Goal: Information Seeking & Learning: Learn about a topic

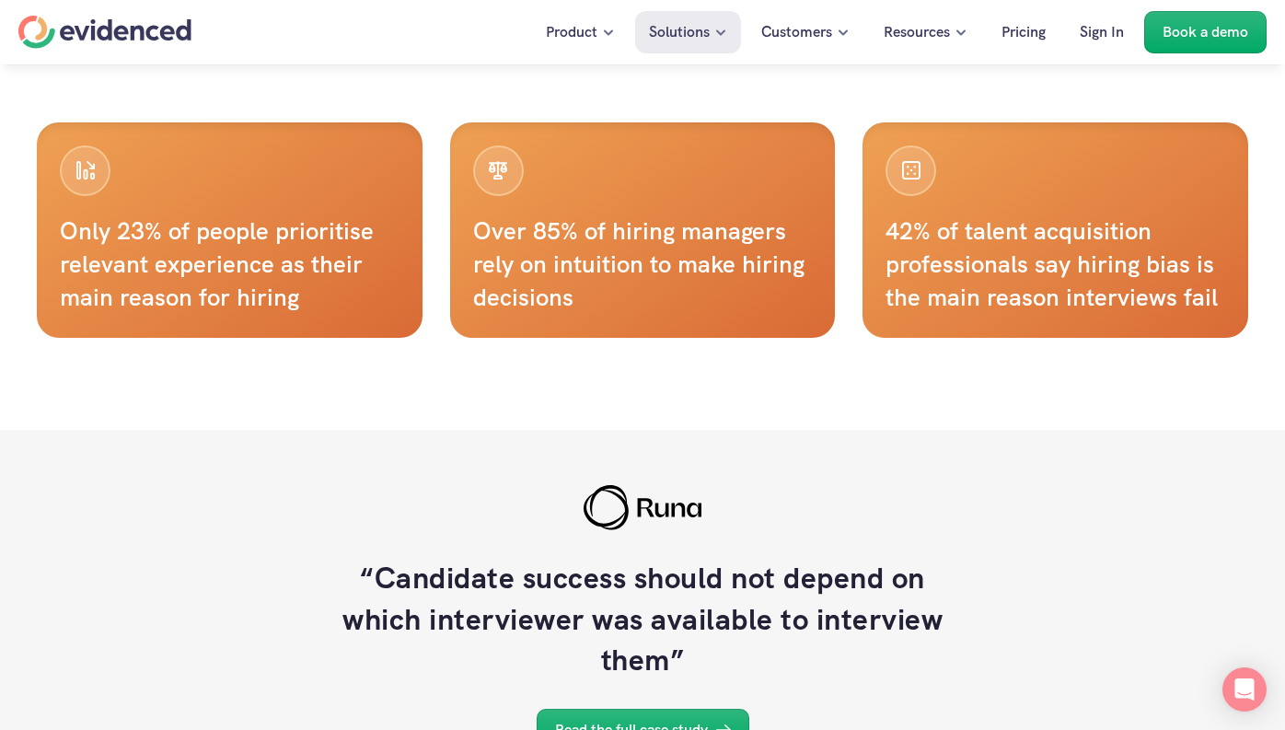
scroll to position [1163, 0]
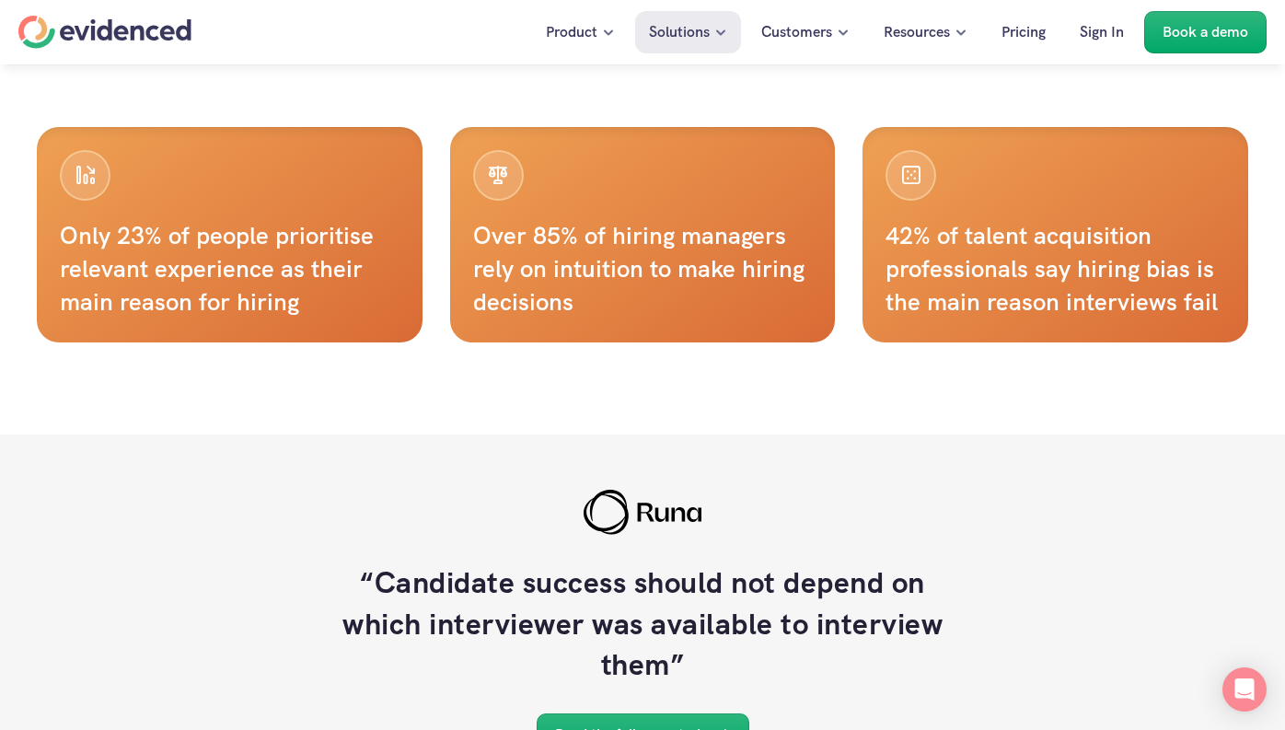
click at [661, 249] on h4 "Over 85% of hiring managers rely on intuition to make hiring decisions" at bounding box center [643, 269] width 340 height 100
click at [536, 192] on div "Over 85% of hiring managers rely on intuition to make hiring decisions" at bounding box center [643, 234] width 386 height 215
click at [533, 197] on div "Over 85% of hiring managers rely on intuition to make hiring decisions" at bounding box center [643, 234] width 386 height 215
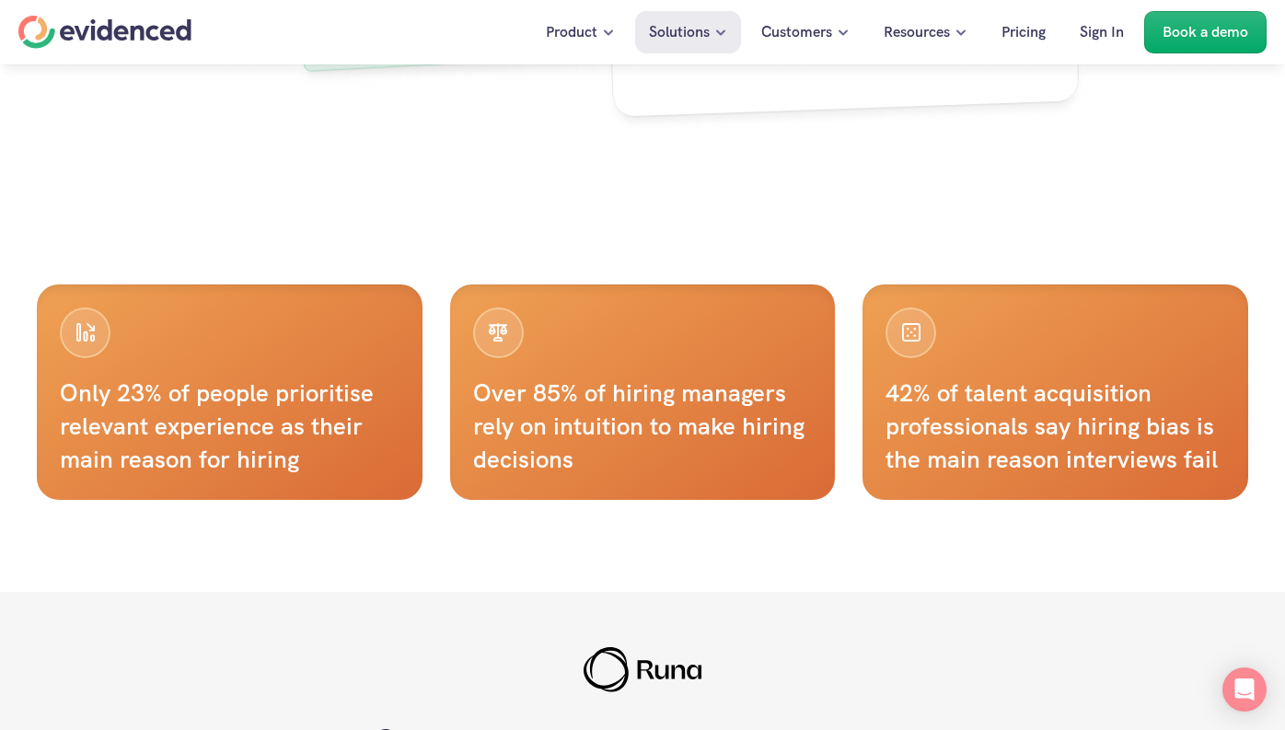
scroll to position [1140, 0]
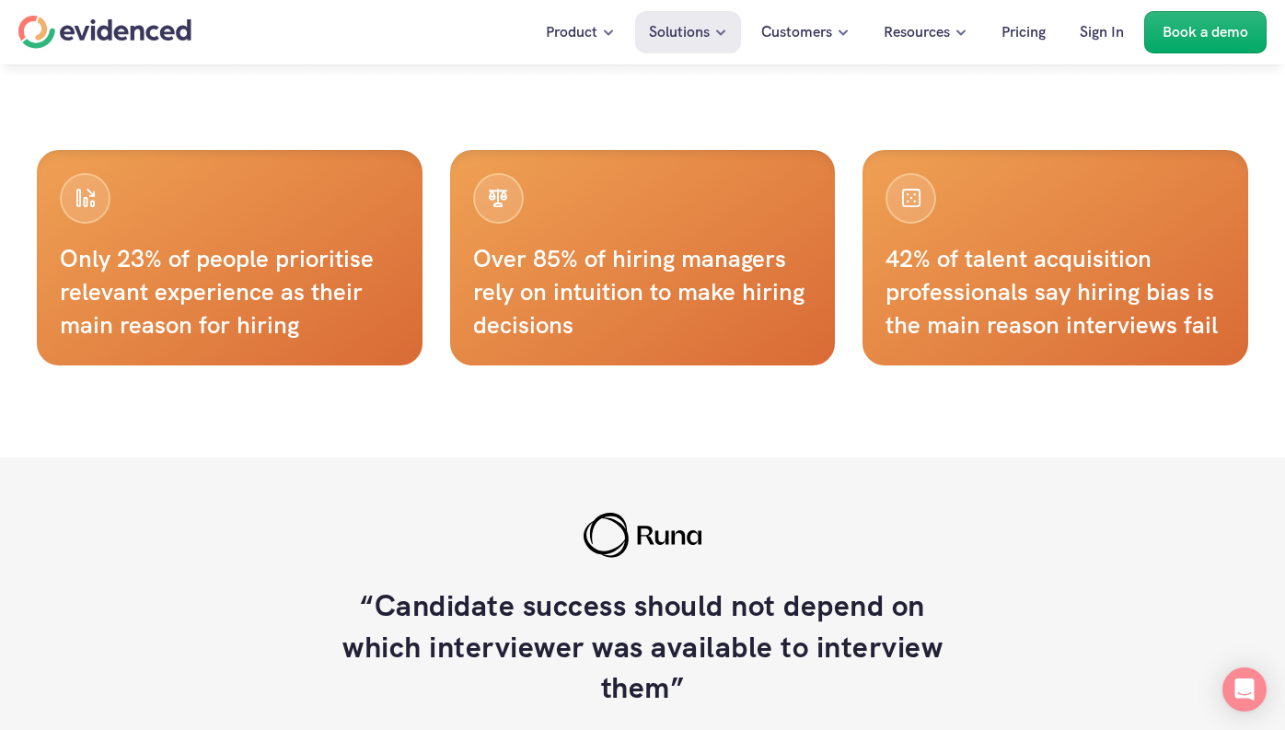
click at [567, 214] on div "Over 85% of hiring managers rely on intuition to make hiring decisions" at bounding box center [643, 257] width 386 height 215
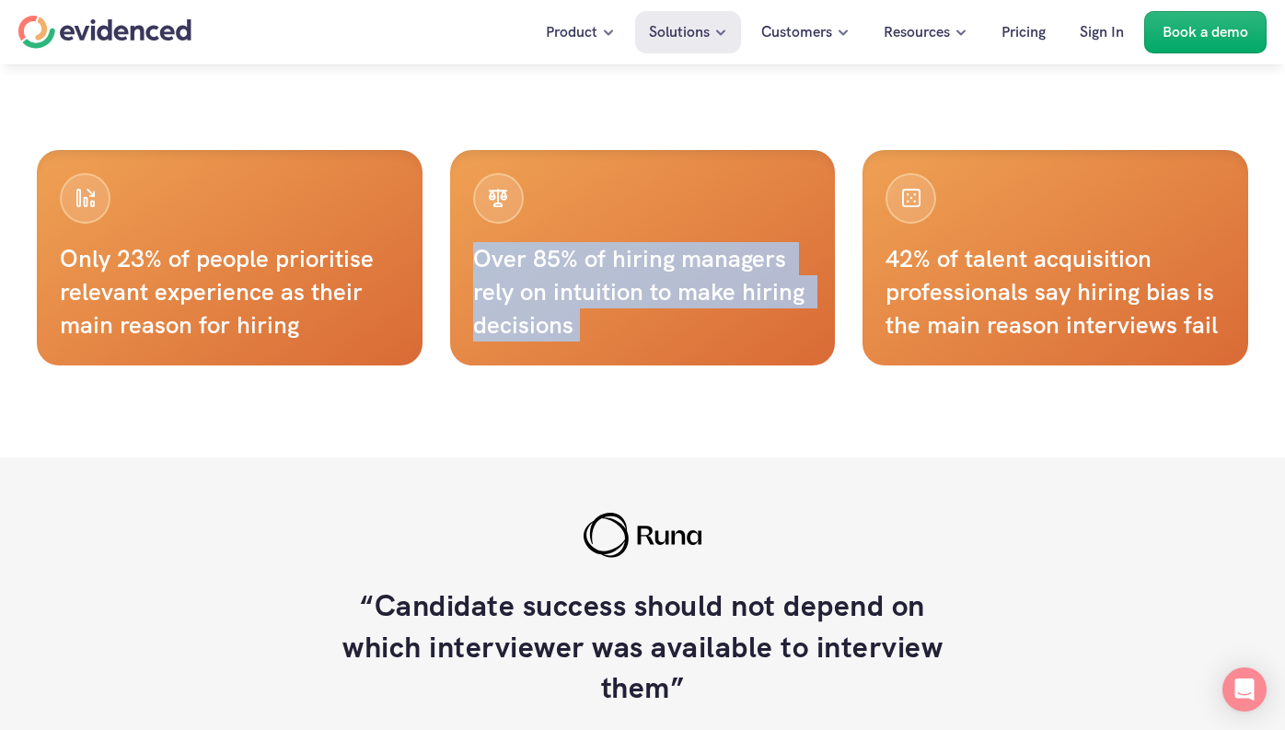
click at [567, 214] on div "Over 85% of hiring managers rely on intuition to make hiring decisions" at bounding box center [643, 257] width 386 height 215
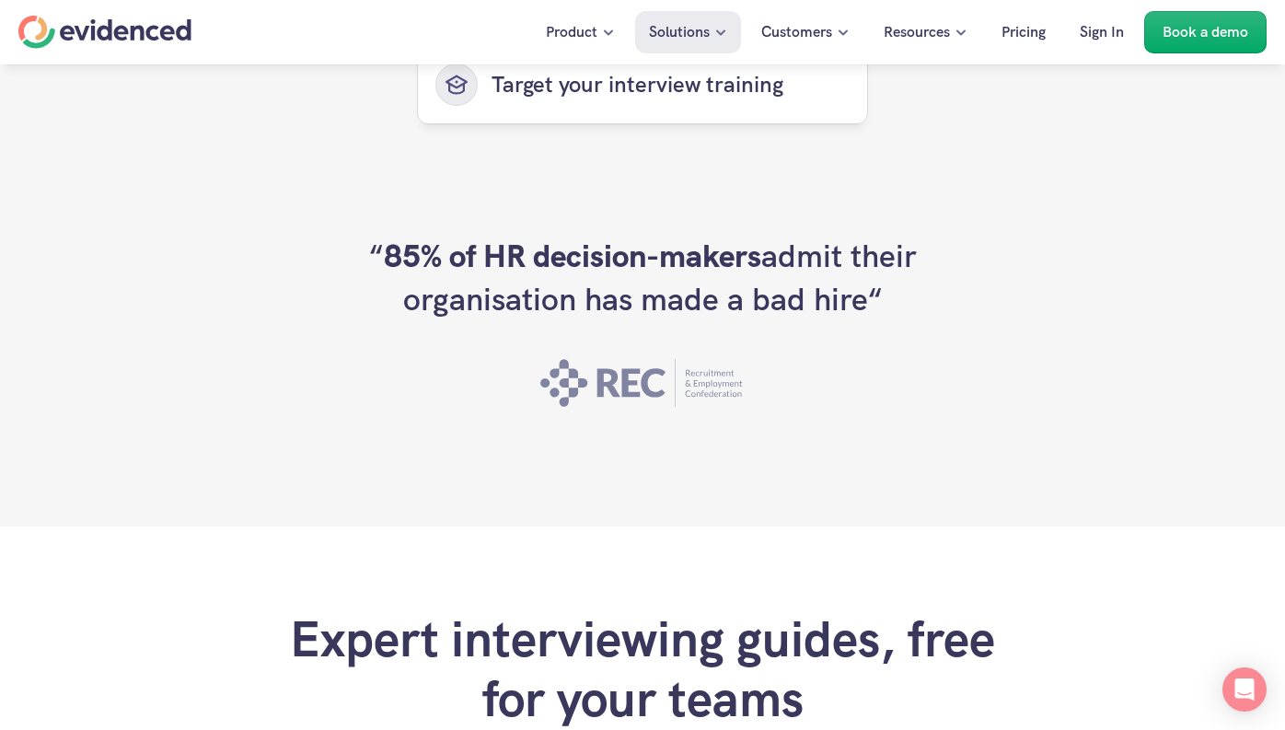
scroll to position [5065, 0]
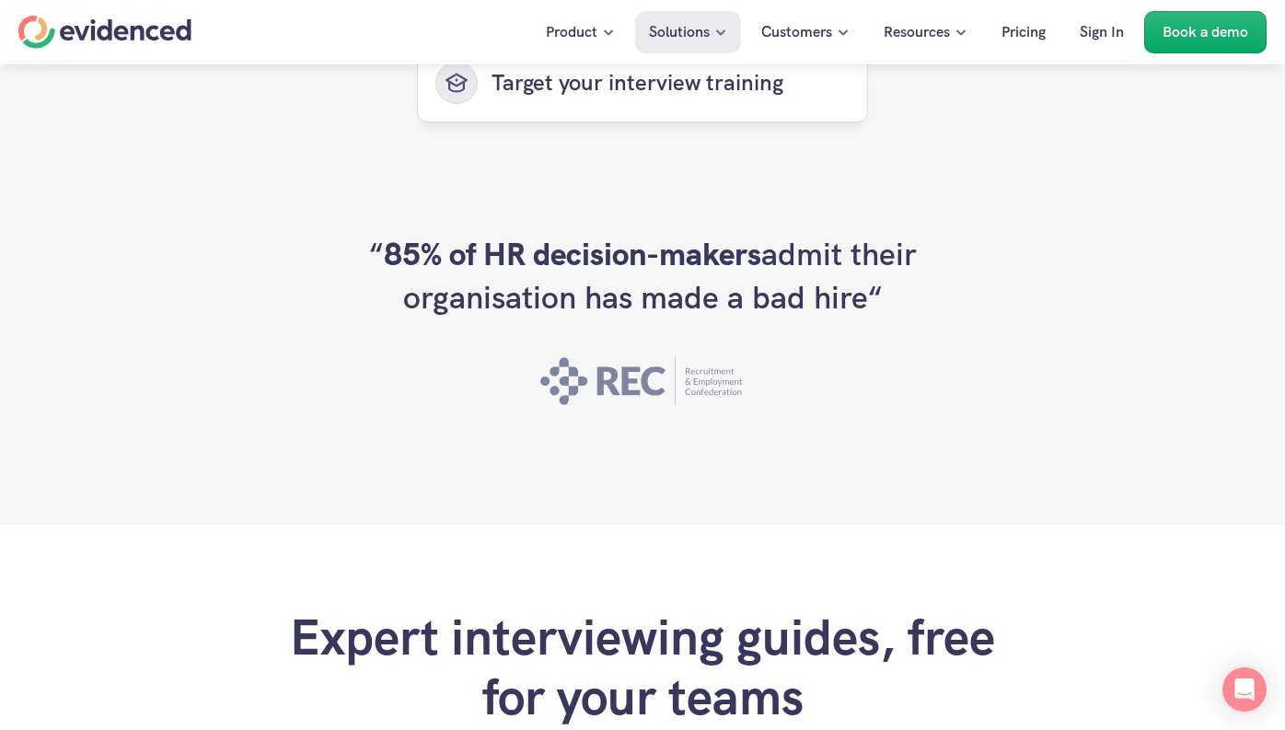
click at [701, 271] on h2 "“ 85% of HR decision-makers admit their organisation has made a bad hire“" at bounding box center [642, 276] width 552 height 87
click at [658, 376] on icon at bounding box center [642, 381] width 205 height 66
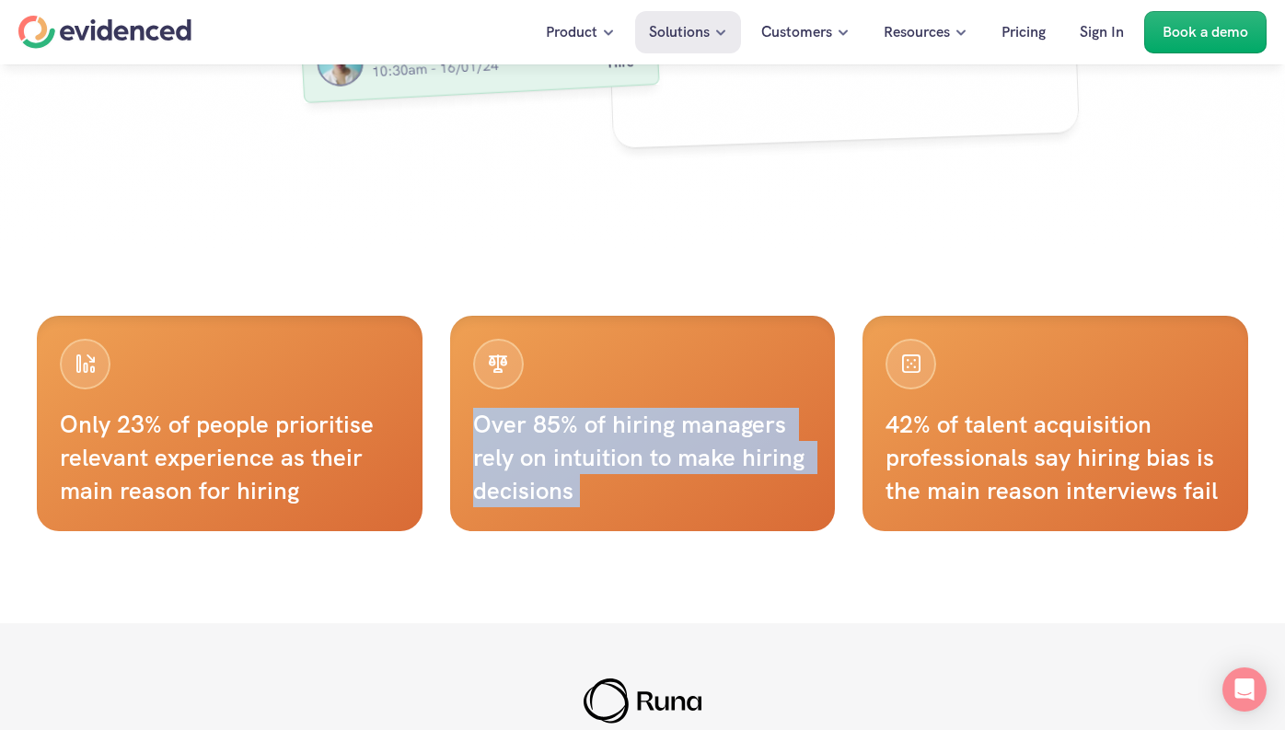
scroll to position [959, 0]
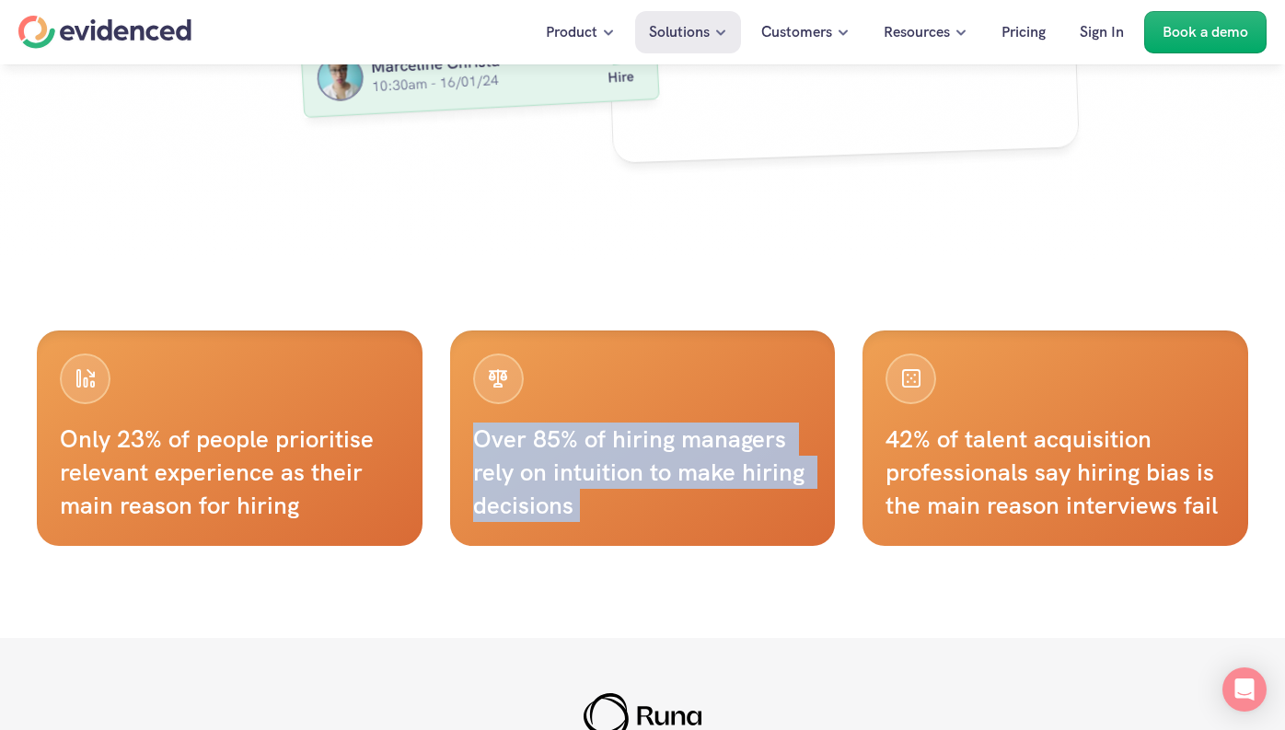
click at [617, 416] on div "Over 85% of hiring managers rely on intuition to make hiring decisions" at bounding box center [643, 437] width 386 height 215
click at [530, 400] on div "Over 85% of hiring managers rely on intuition to make hiring decisions" at bounding box center [643, 437] width 386 height 215
